Goal: Task Accomplishment & Management: Use online tool/utility

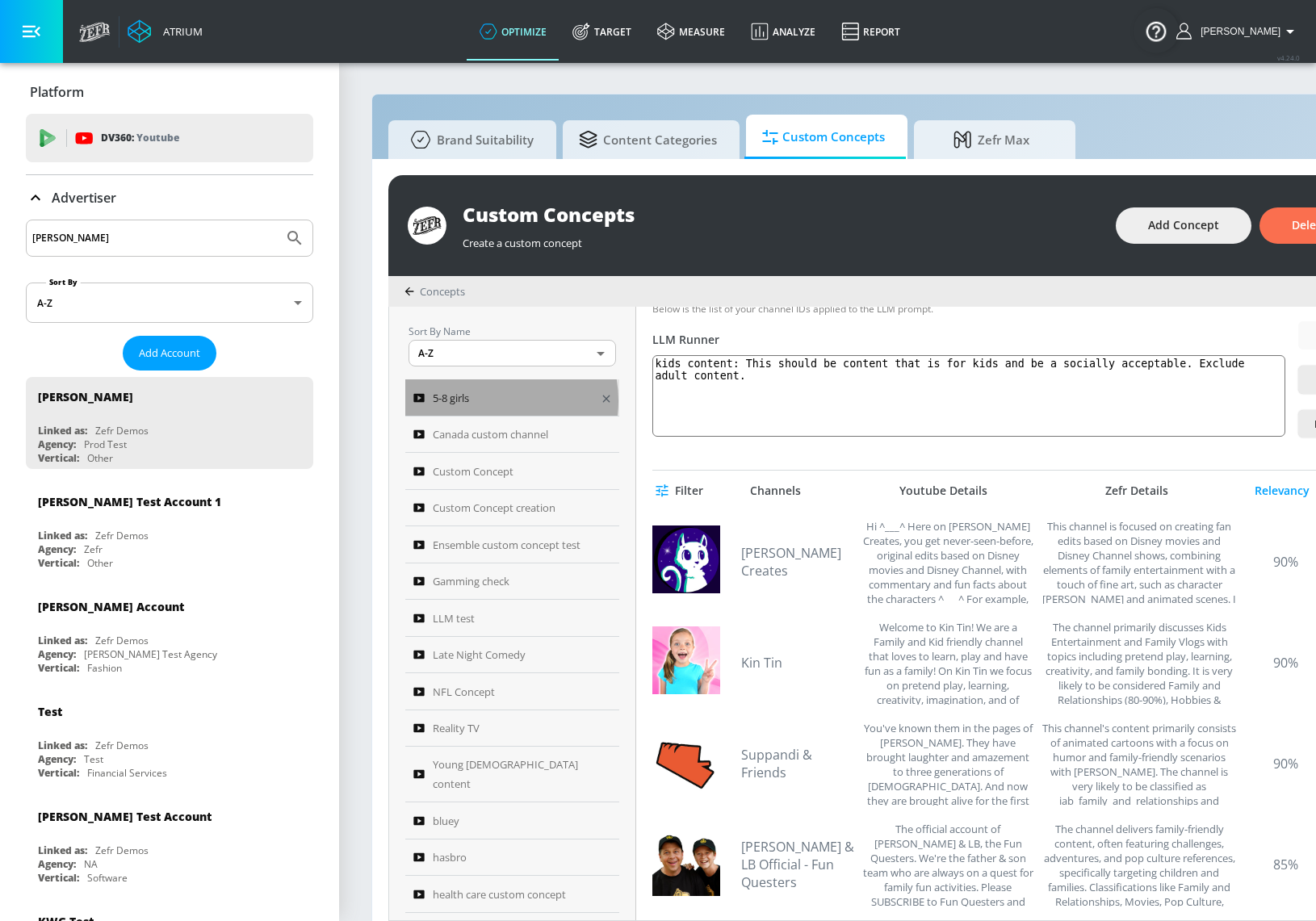
click at [494, 400] on div "5-8 girls" at bounding box center [501, 398] width 176 height 19
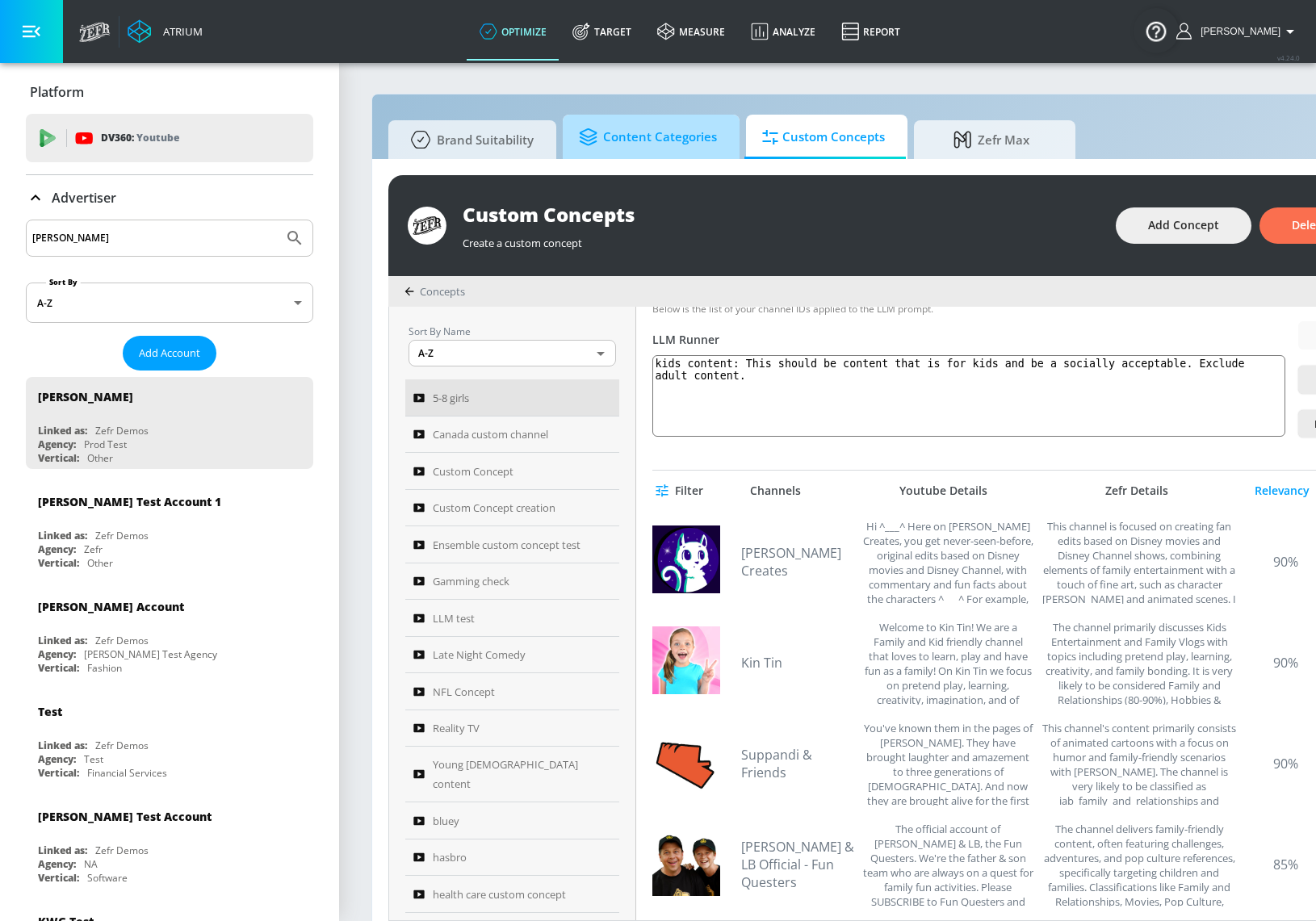
click at [628, 151] on span "Content Categories" at bounding box center [647, 137] width 138 height 39
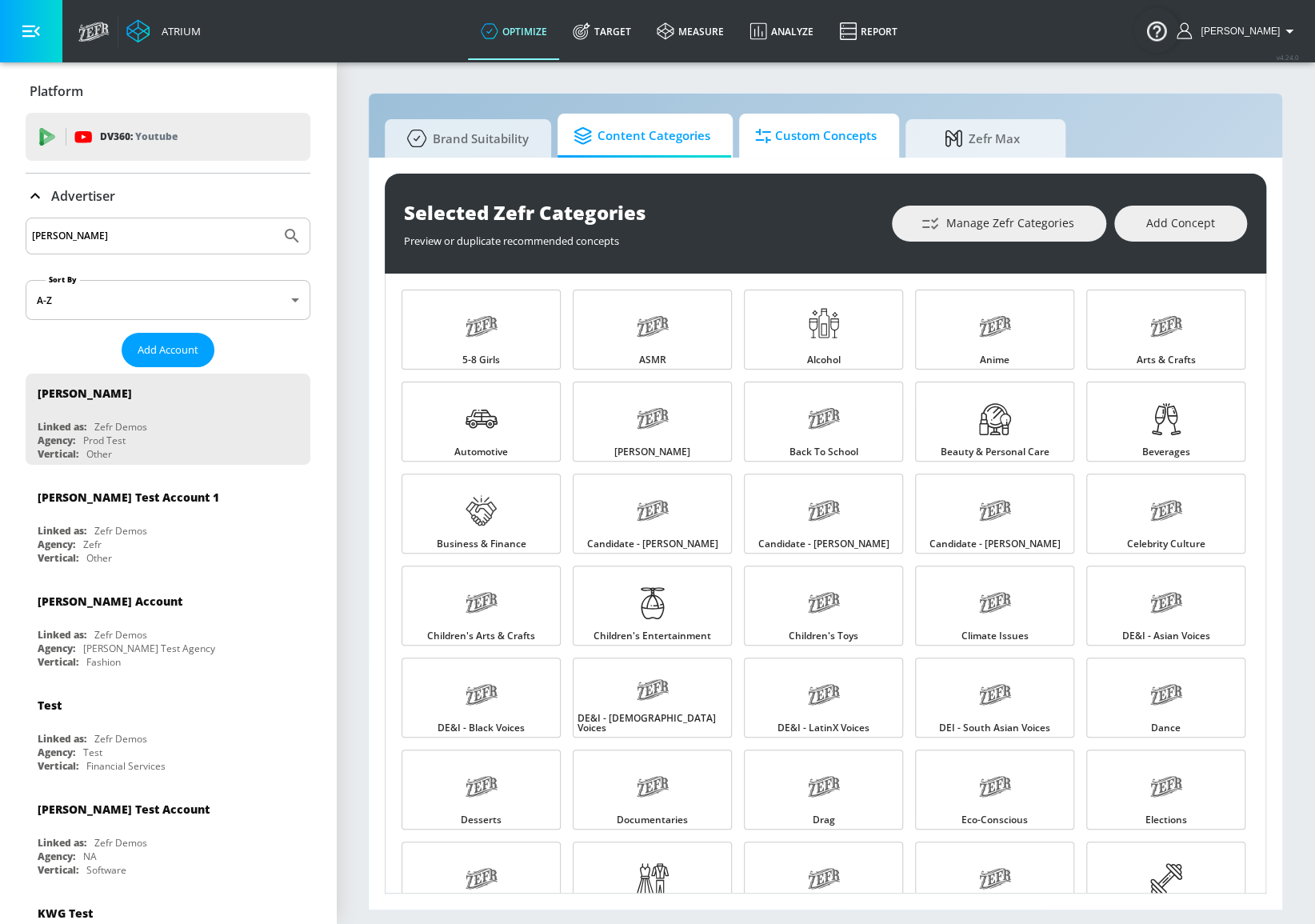
click at [795, 135] on span "Custom Concepts" at bounding box center [816, 136] width 121 height 39
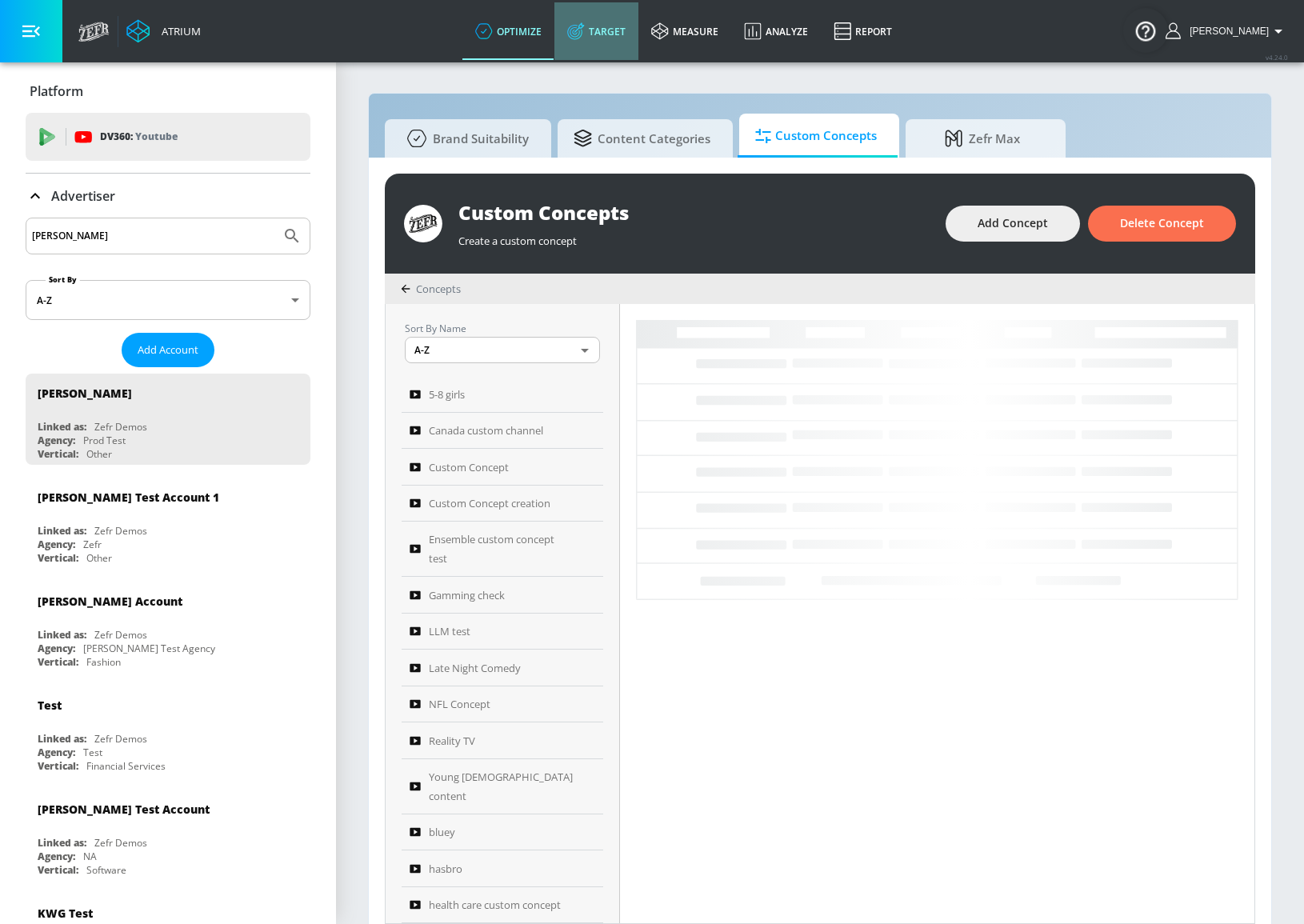
click at [639, 35] on link "Target" at bounding box center [597, 31] width 84 height 58
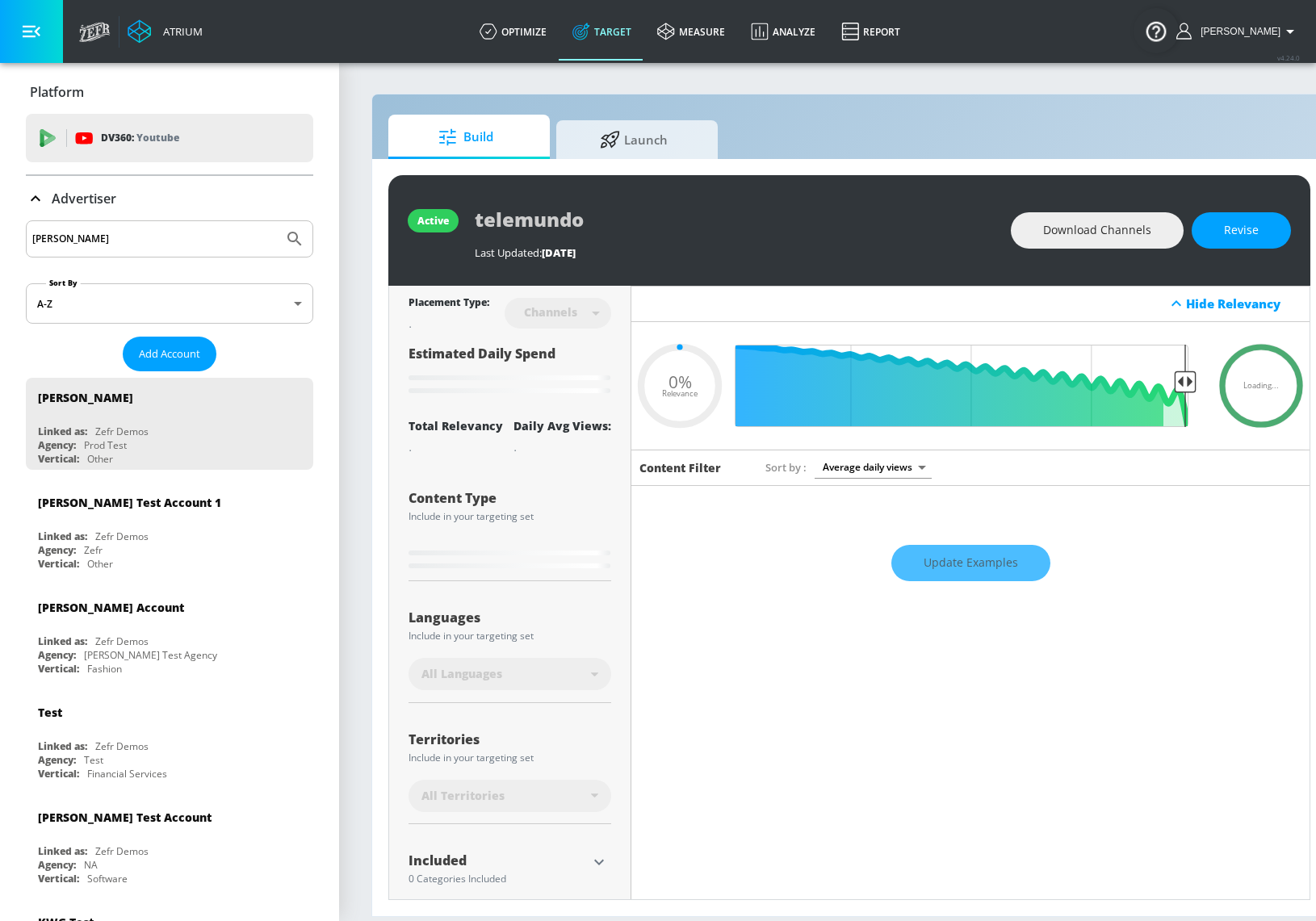
type input "0.05"
